Goal: Task Accomplishment & Management: Use online tool/utility

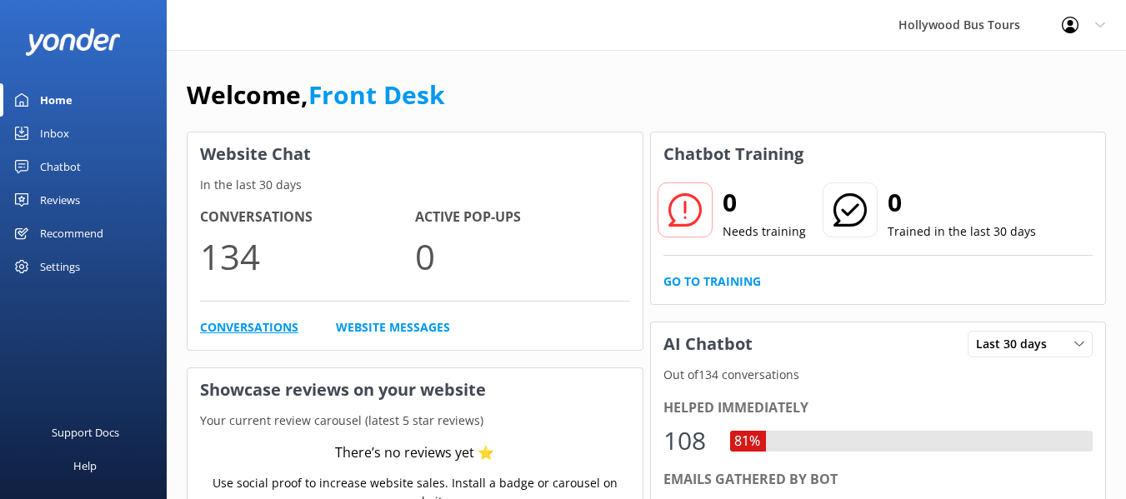
click at [252, 322] on link "Conversations" at bounding box center [249, 327] width 98 height 18
